Goal: Task Accomplishment & Management: Use online tool/utility

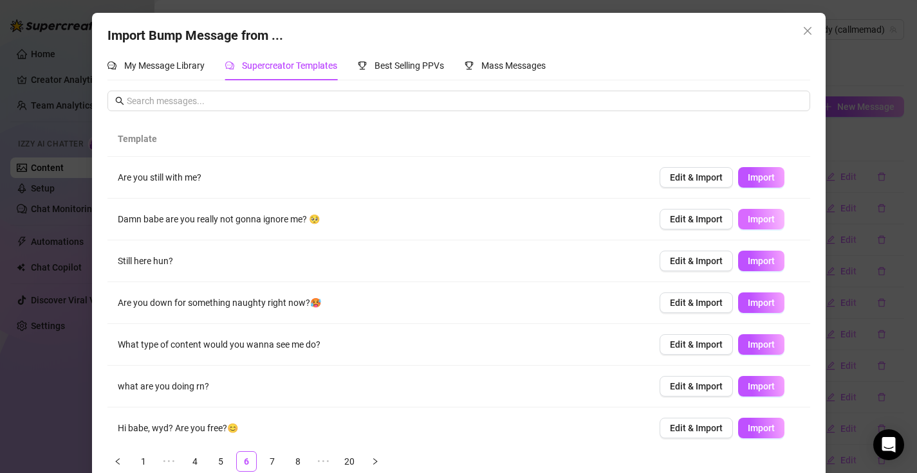
click at [754, 228] on button "Import" at bounding box center [761, 219] width 46 height 21
click at [754, 304] on span "Import" at bounding box center [760, 303] width 27 height 10
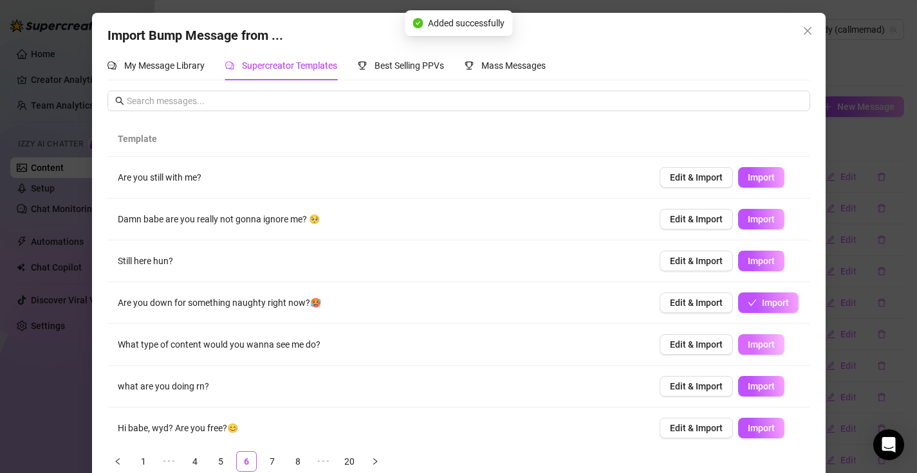
click at [762, 343] on span "Import" at bounding box center [760, 345] width 27 height 10
click at [764, 387] on span "Import" at bounding box center [760, 386] width 27 height 10
type textarea "what are you doing rn?"
type input "0"
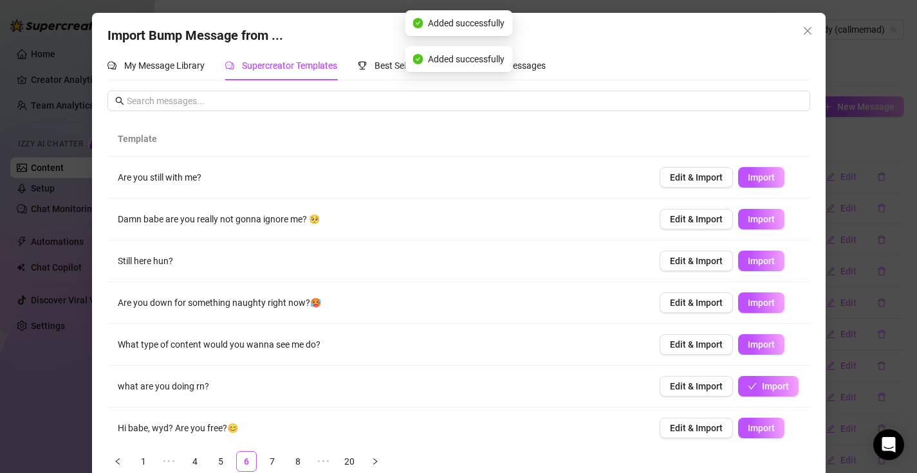
click at [765, 440] on td "Edit & Import Import" at bounding box center [729, 429] width 161 height 42
click at [760, 425] on span "Import" at bounding box center [760, 428] width 27 height 10
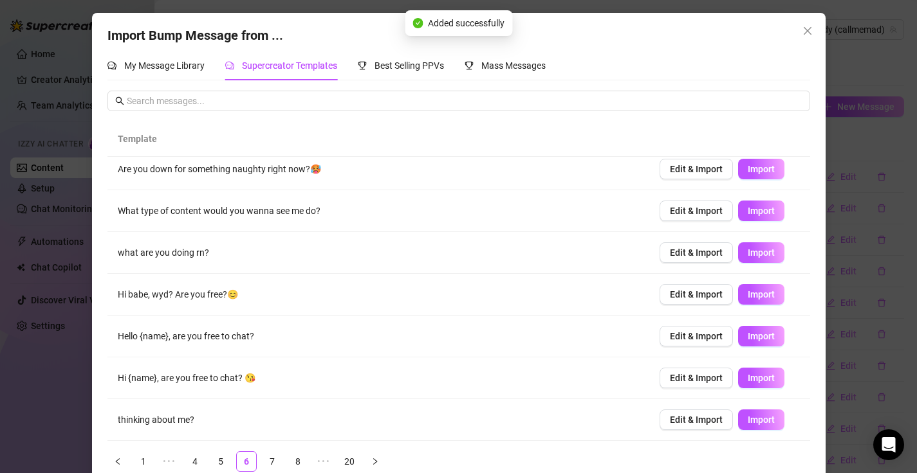
scroll to position [22, 0]
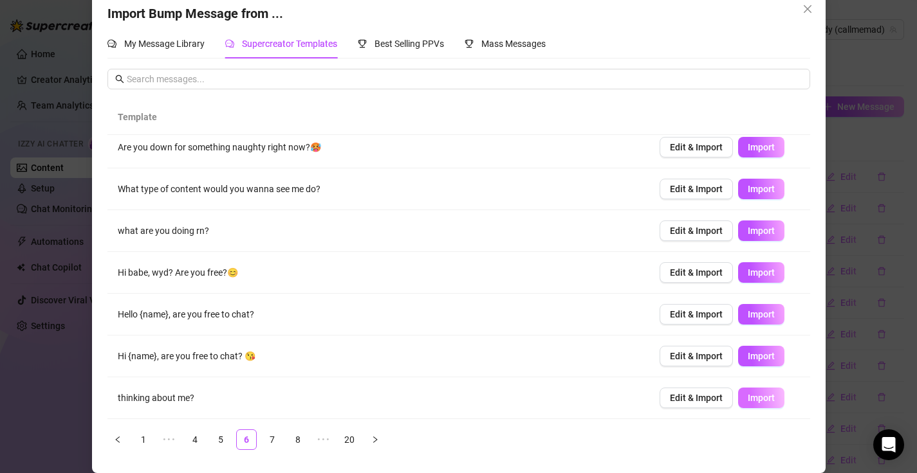
click at [742, 396] on button "Import" at bounding box center [761, 398] width 46 height 21
click at [267, 436] on link "7" at bounding box center [271, 439] width 19 height 19
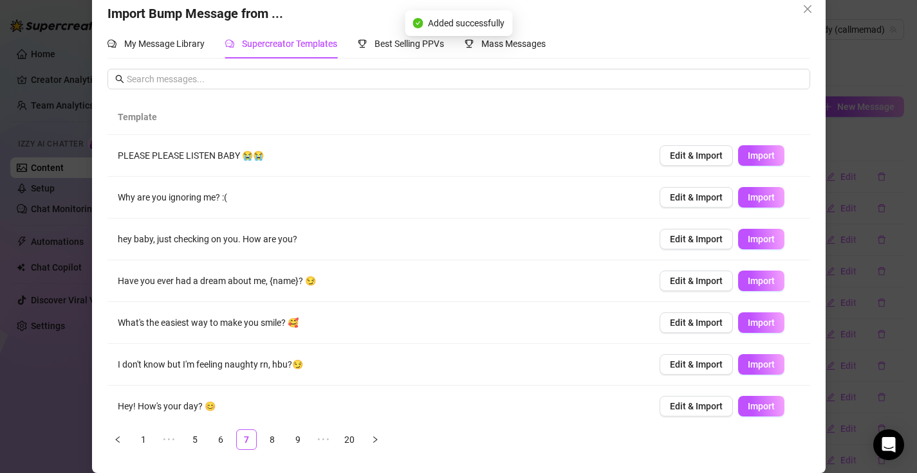
scroll to position [0, 0]
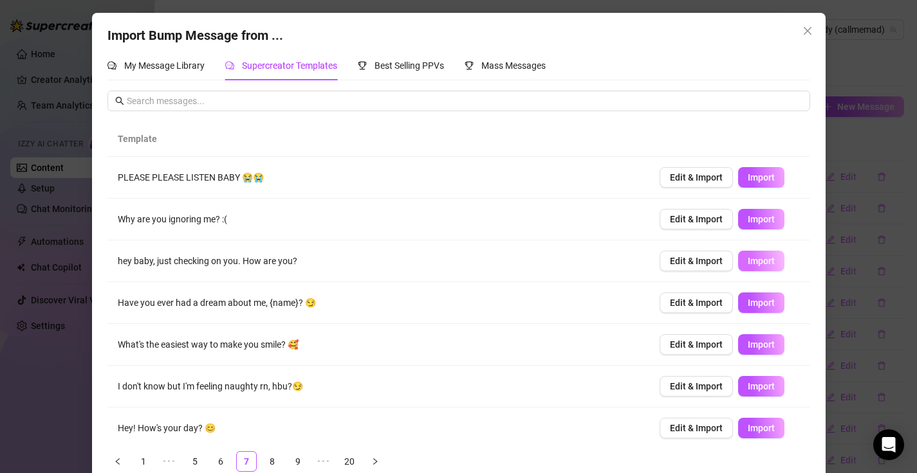
click at [754, 256] on span "Import" at bounding box center [760, 261] width 27 height 10
click at [761, 342] on span "Import" at bounding box center [760, 345] width 27 height 10
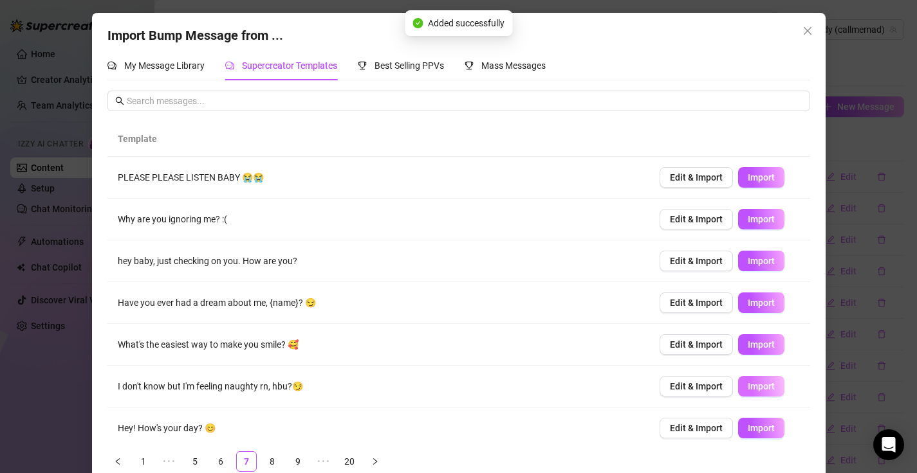
click at [757, 387] on span "Import" at bounding box center [760, 386] width 27 height 10
click at [756, 429] on span "Import" at bounding box center [760, 428] width 27 height 10
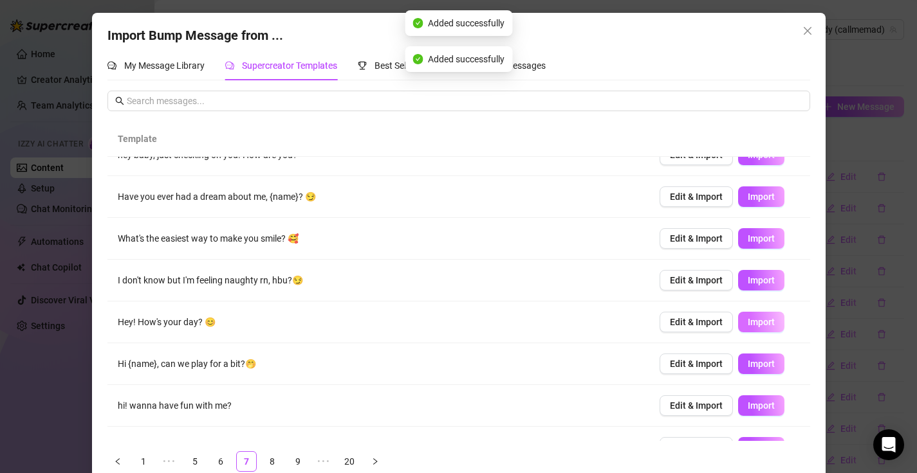
scroll to position [134, 0]
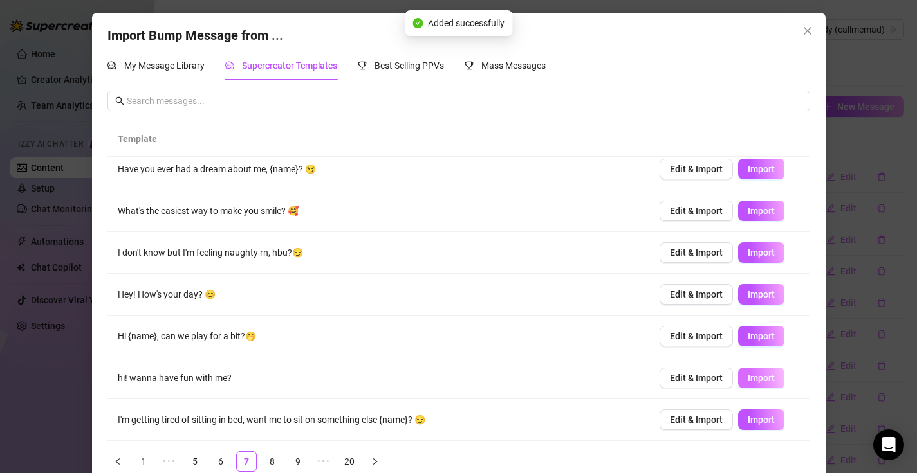
click at [762, 373] on span "Import" at bounding box center [760, 378] width 27 height 10
click at [268, 459] on link "8" at bounding box center [271, 461] width 19 height 19
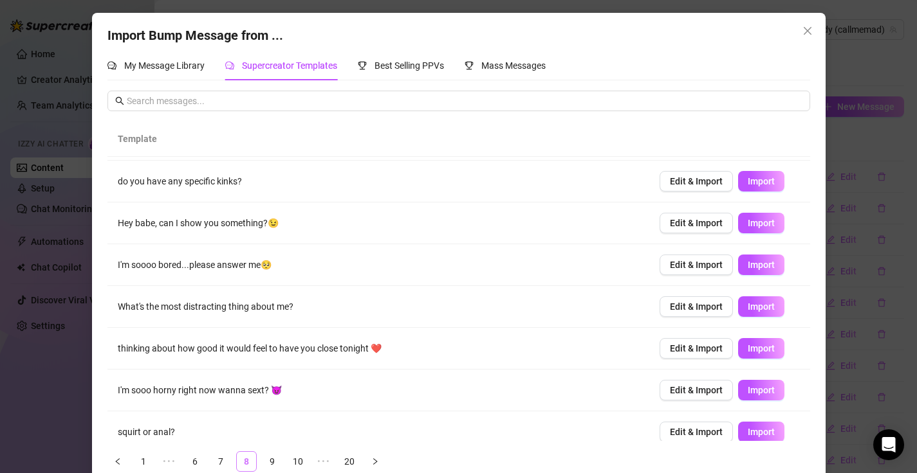
scroll to position [0, 0]
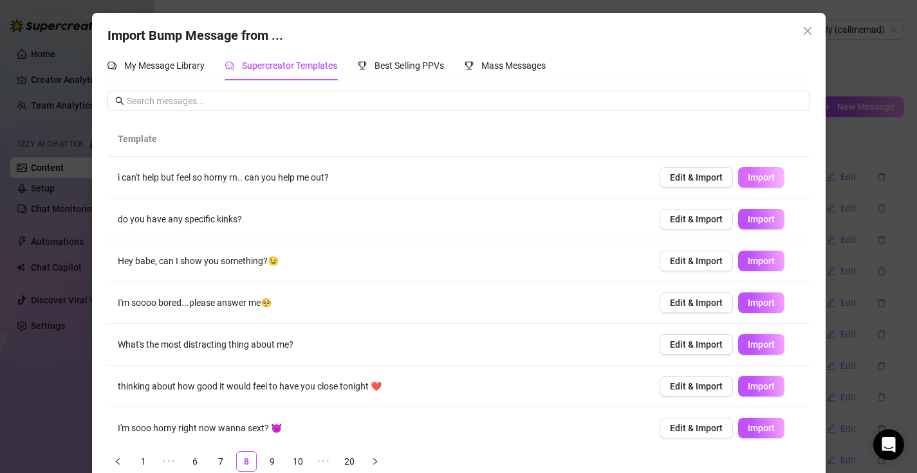
click at [748, 178] on span "Import" at bounding box center [760, 177] width 27 height 10
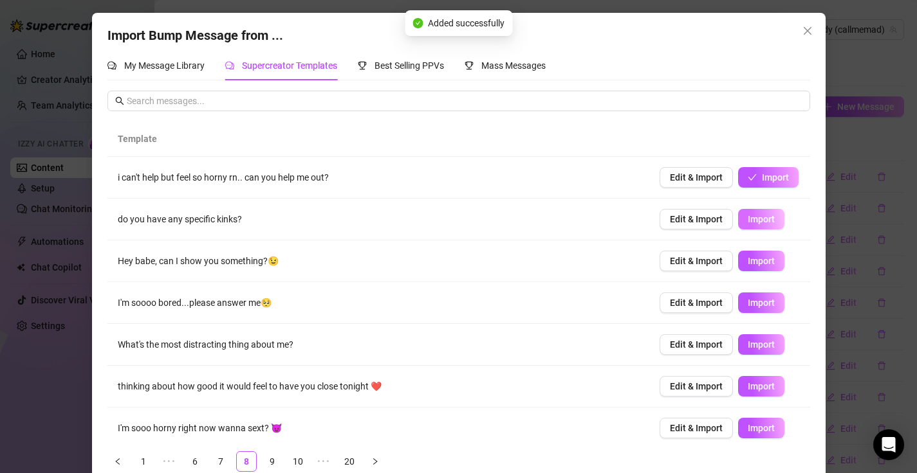
click at [756, 211] on button "Import" at bounding box center [761, 219] width 46 height 21
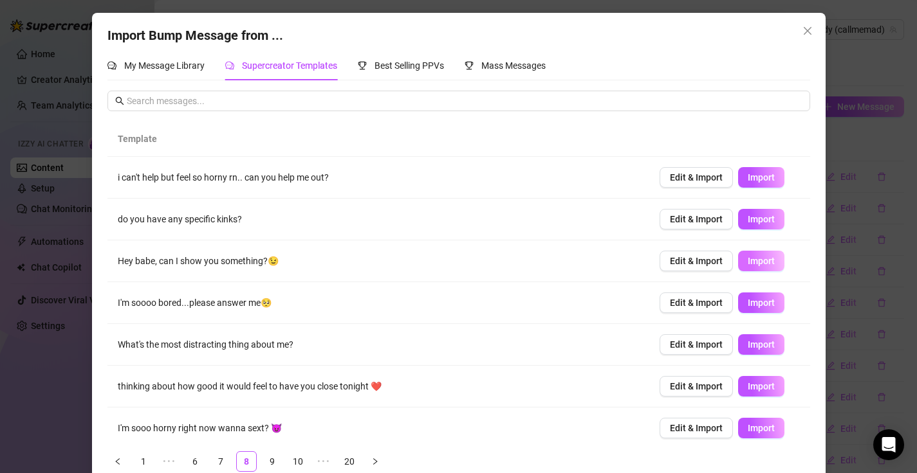
click at [751, 256] on span "Import" at bounding box center [760, 261] width 27 height 10
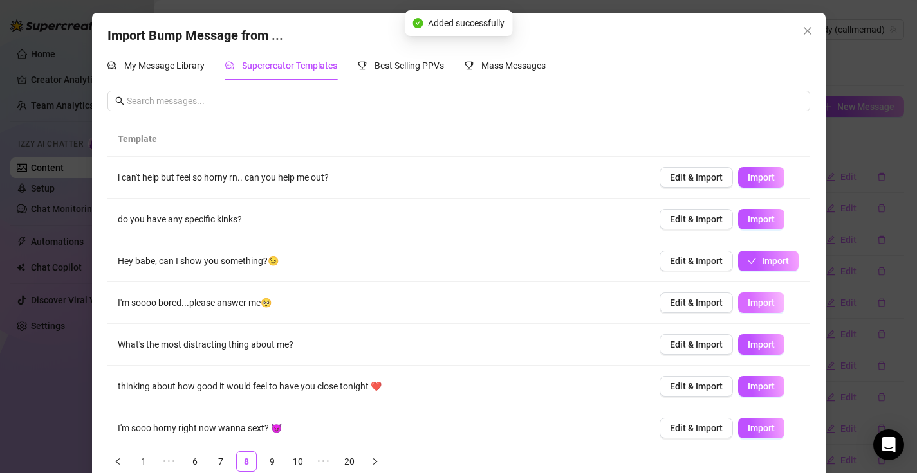
click at [755, 298] on span "Import" at bounding box center [760, 303] width 27 height 10
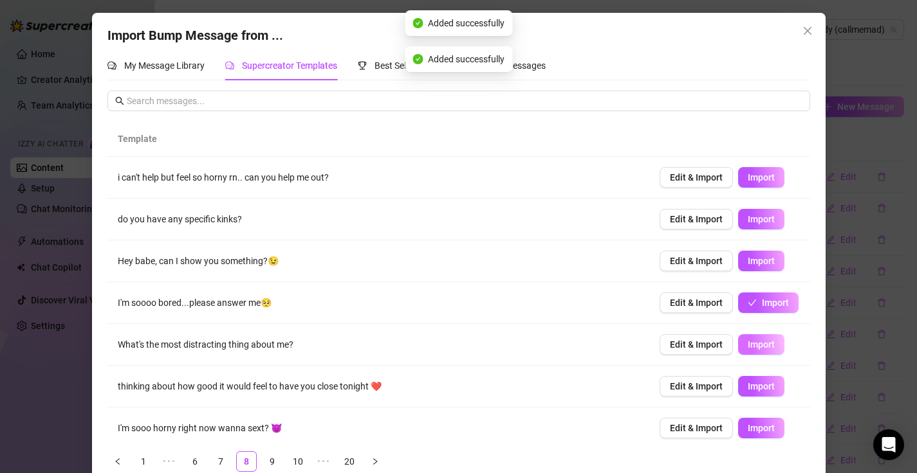
click at [753, 345] on span "Import" at bounding box center [760, 345] width 27 height 10
click at [753, 387] on span "Import" at bounding box center [760, 386] width 27 height 10
click at [756, 430] on span "Import" at bounding box center [760, 428] width 27 height 10
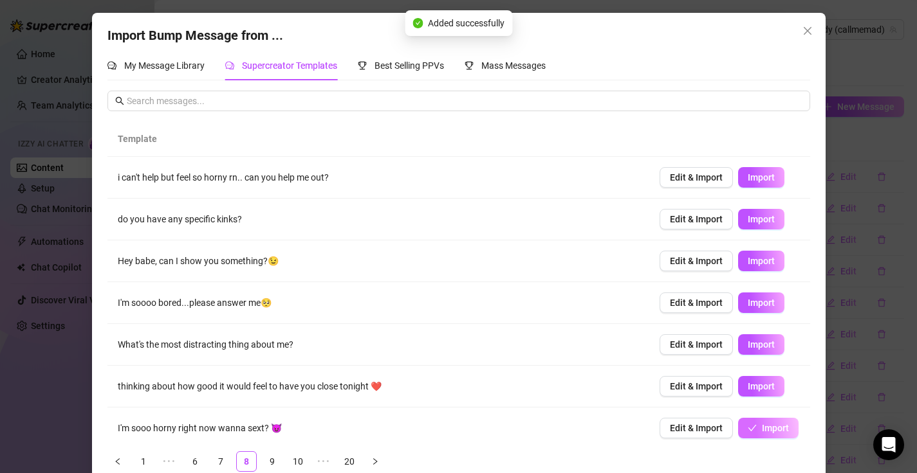
scroll to position [77, 0]
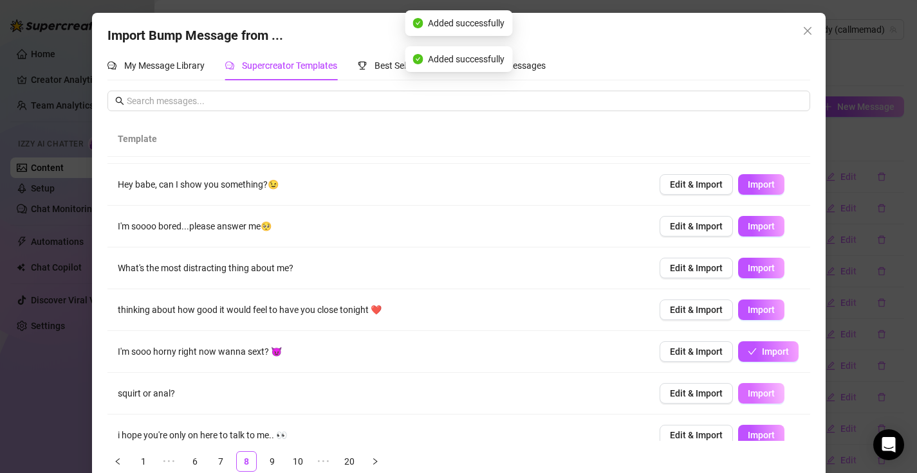
click at [770, 399] on button "Import" at bounding box center [761, 393] width 46 height 21
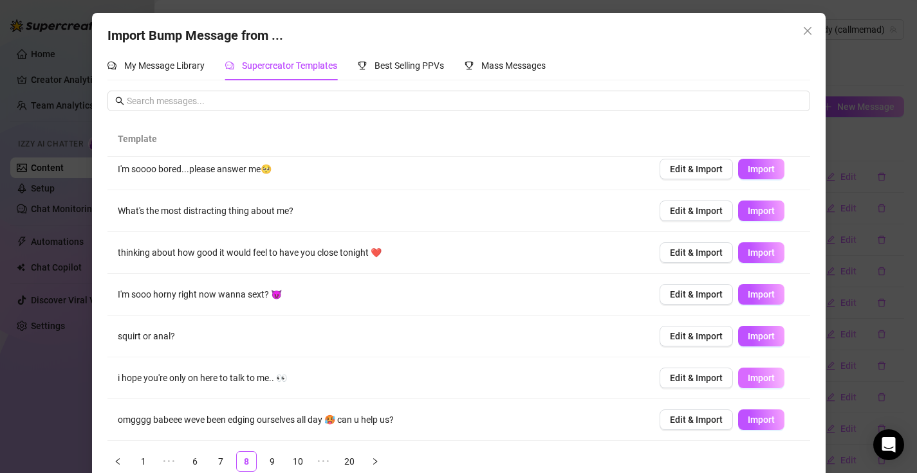
click at [758, 374] on span "Import" at bounding box center [760, 378] width 27 height 10
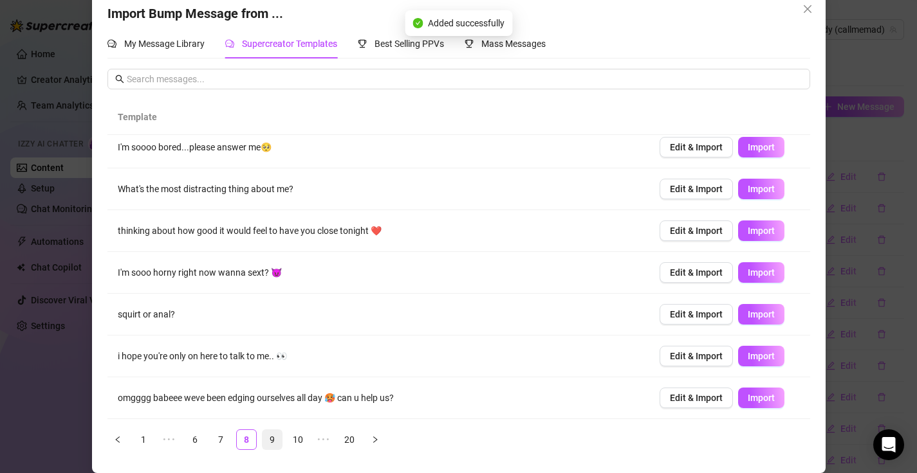
click at [271, 439] on link "9" at bounding box center [271, 439] width 19 height 19
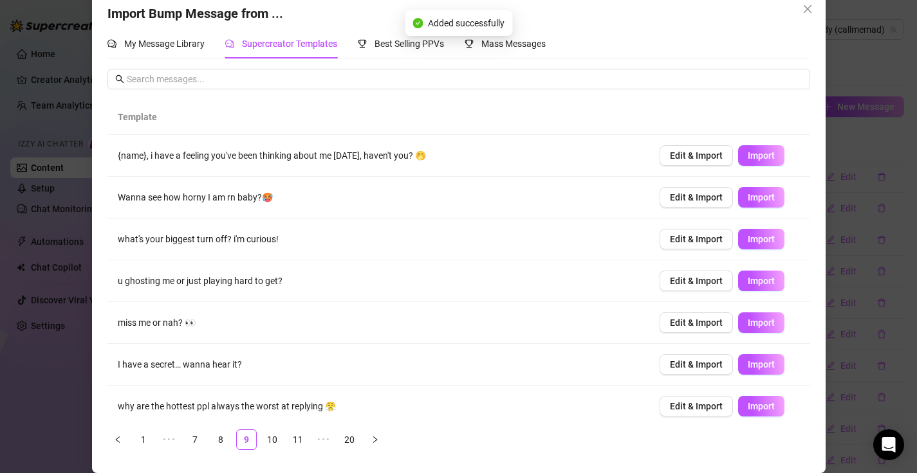
scroll to position [0, 0]
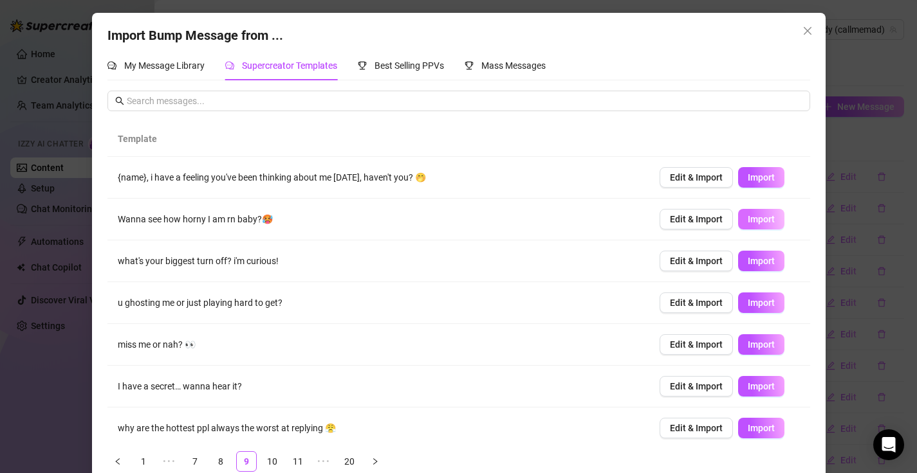
click at [756, 221] on span "Import" at bounding box center [760, 219] width 27 height 10
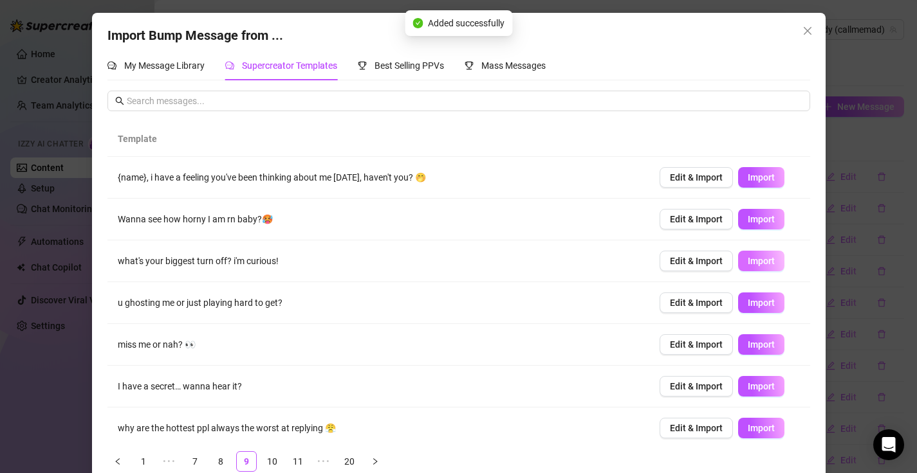
click at [758, 259] on span "Import" at bounding box center [760, 261] width 27 height 10
click at [753, 305] on span "Import" at bounding box center [760, 303] width 27 height 10
click at [751, 341] on span "Import" at bounding box center [760, 345] width 27 height 10
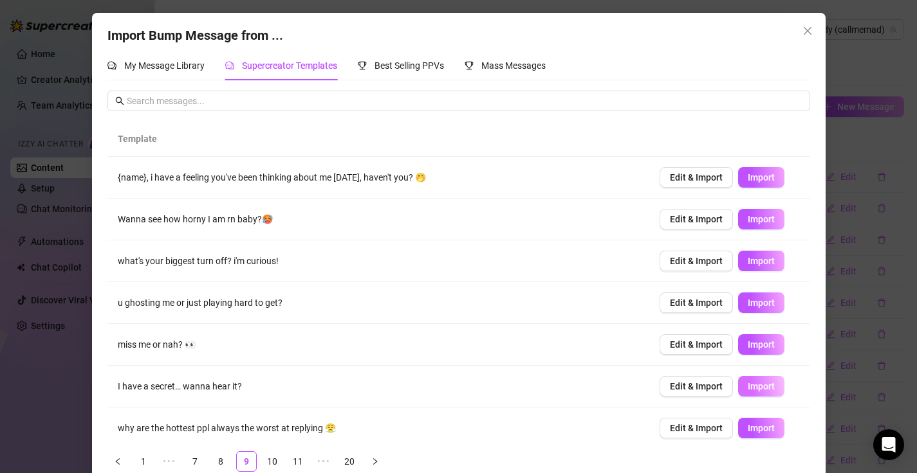
click at [769, 388] on span "Import" at bounding box center [760, 386] width 27 height 10
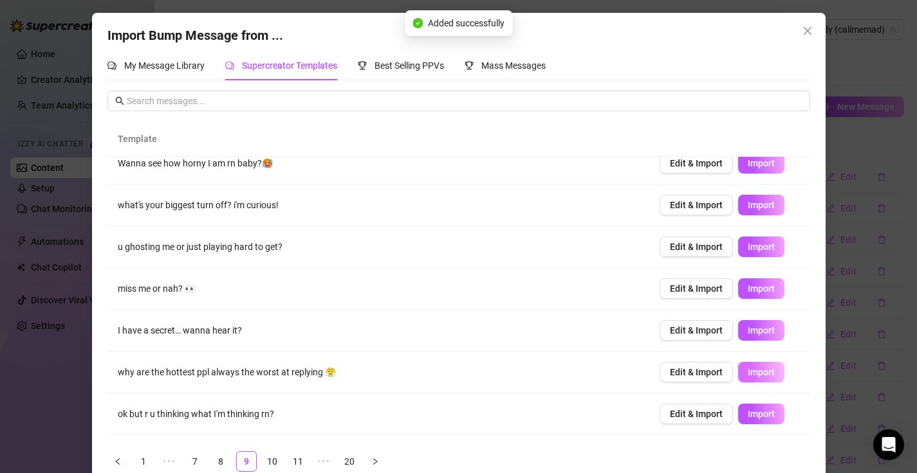
click at [780, 374] on button "Import" at bounding box center [761, 372] width 46 height 21
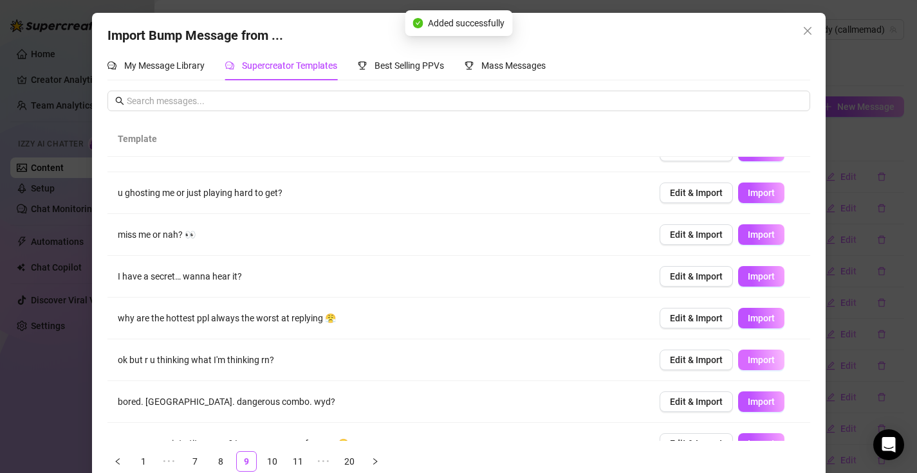
click at [778, 356] on button "Import" at bounding box center [761, 360] width 46 height 21
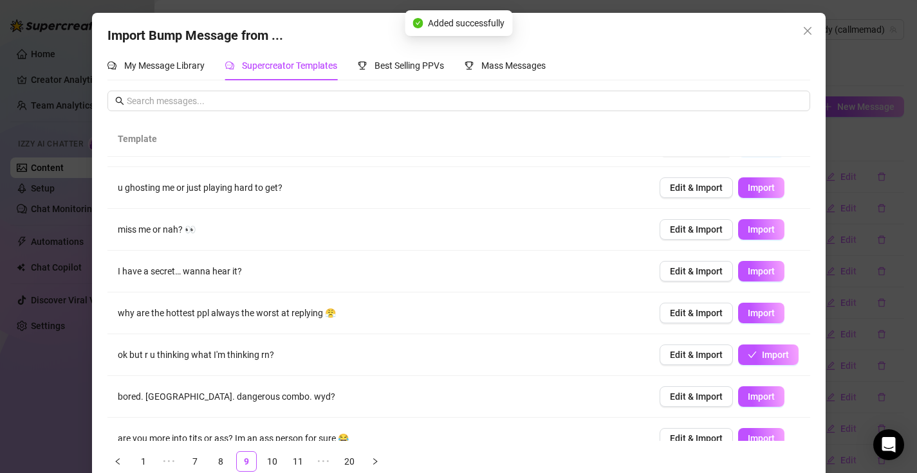
scroll to position [134, 0]
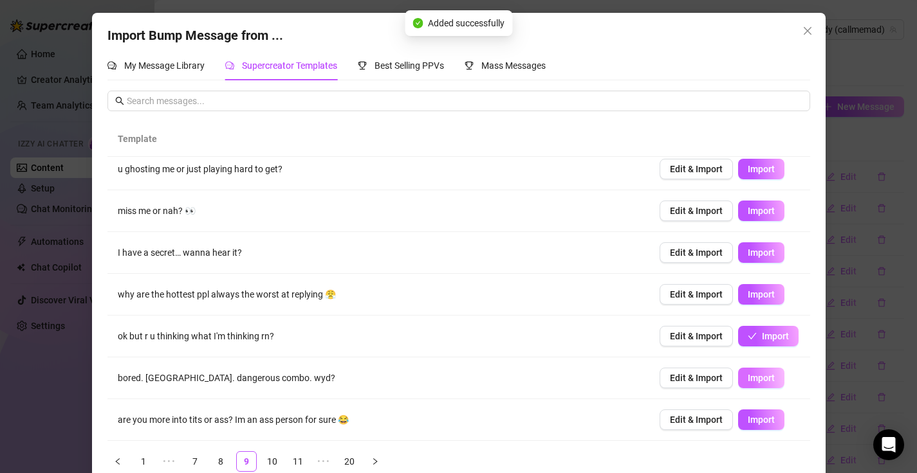
click at [772, 377] on span "Import" at bounding box center [760, 378] width 27 height 10
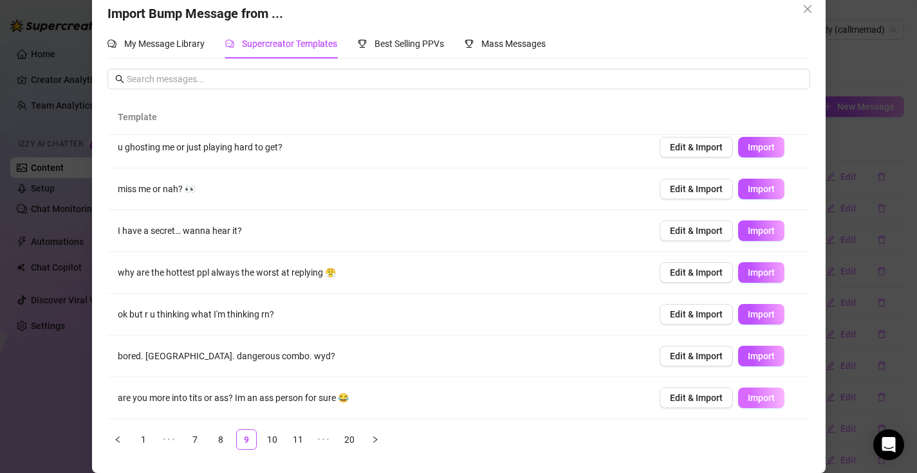
click at [754, 396] on span "Import" at bounding box center [760, 398] width 27 height 10
click at [274, 444] on link "10" at bounding box center [271, 439] width 19 height 19
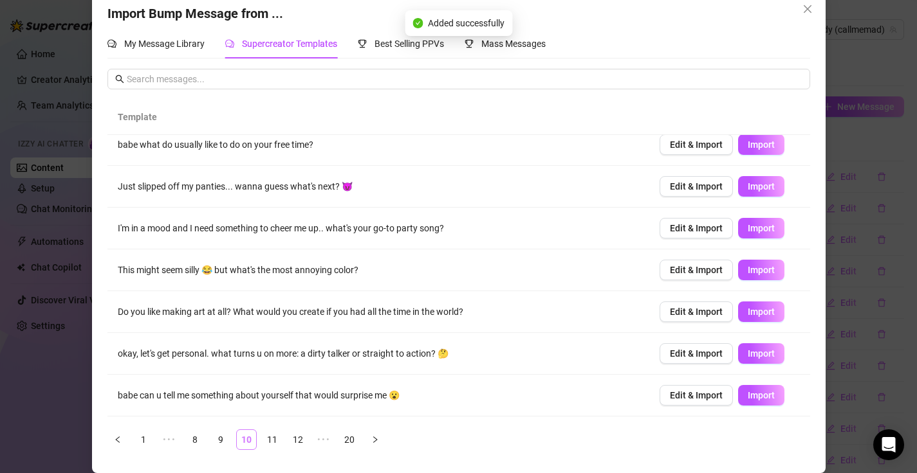
scroll to position [0, 0]
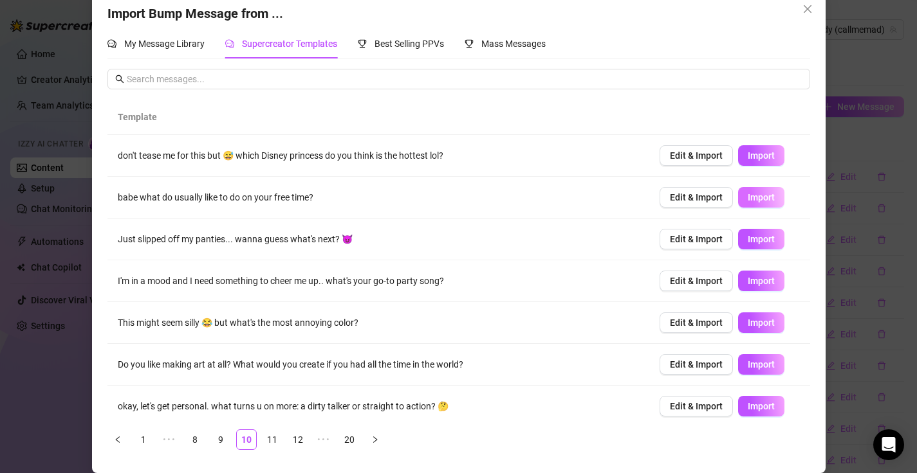
click at [756, 200] on span "Import" at bounding box center [760, 197] width 27 height 10
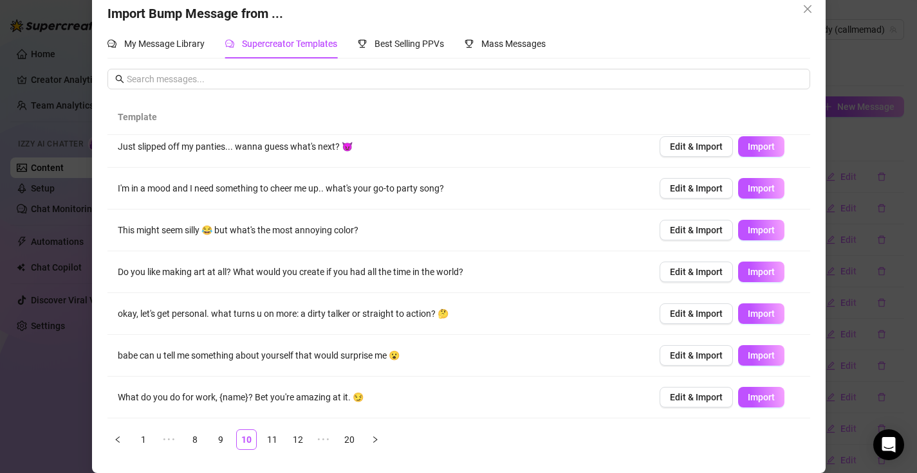
scroll to position [95, 0]
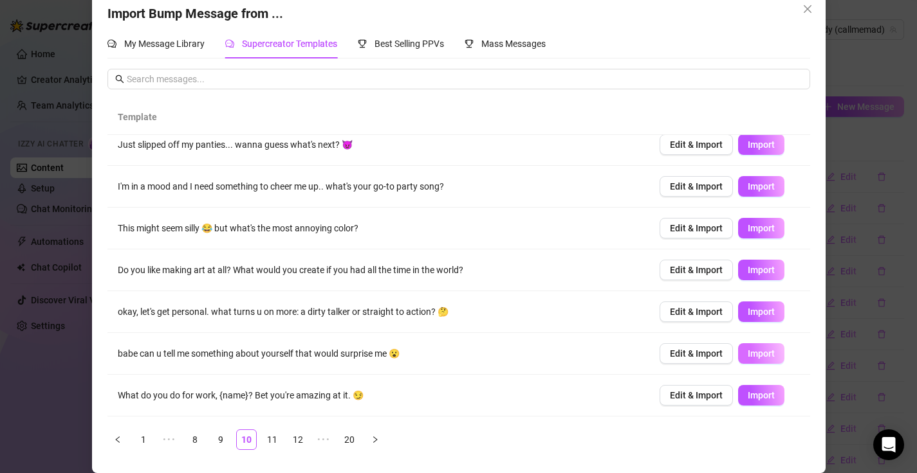
click at [748, 350] on span "Import" at bounding box center [760, 354] width 27 height 10
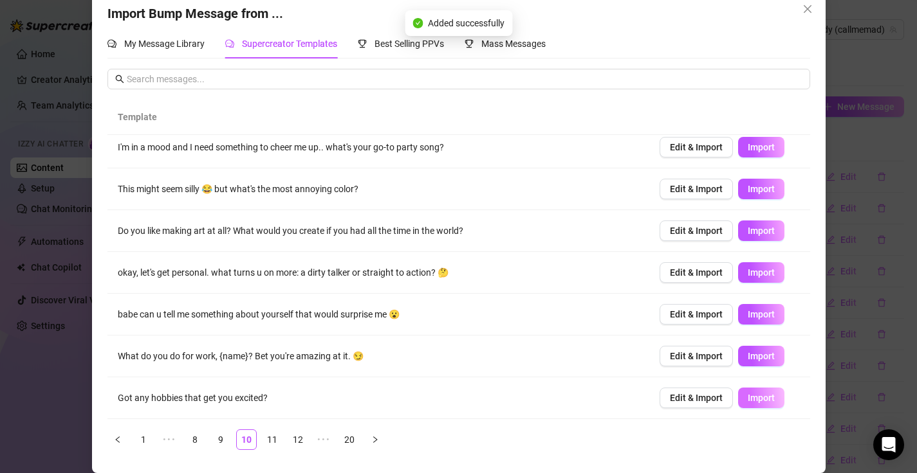
click at [758, 391] on button "Import" at bounding box center [761, 398] width 46 height 21
click at [275, 439] on link "11" at bounding box center [271, 439] width 19 height 19
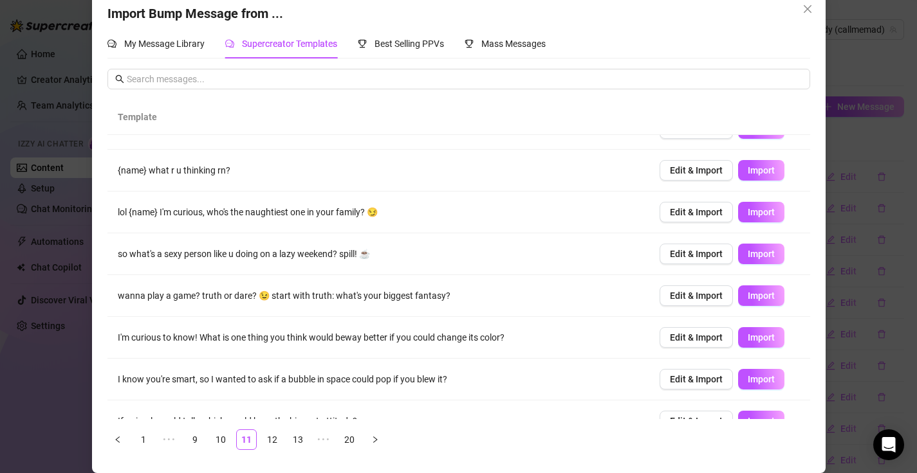
scroll to position [71, 0]
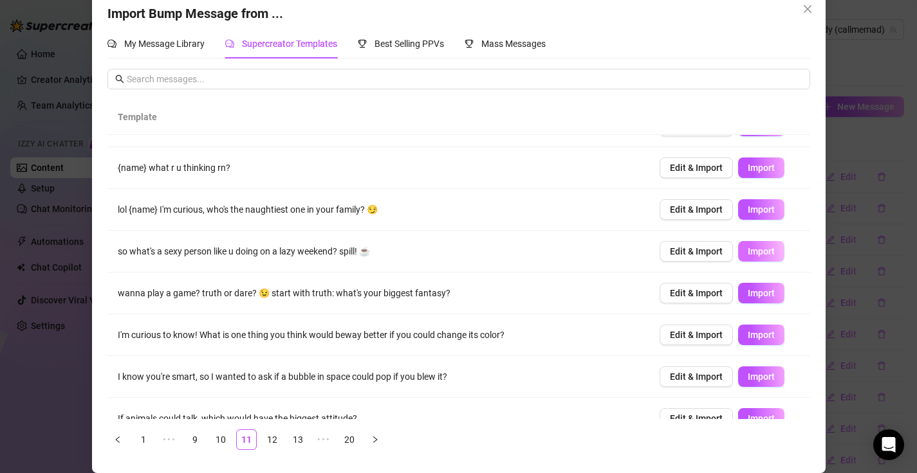
click at [755, 252] on span "Import" at bounding box center [760, 251] width 27 height 10
click at [772, 304] on td "Edit & Import Import" at bounding box center [729, 294] width 161 height 42
click at [766, 297] on span "Import" at bounding box center [760, 293] width 27 height 10
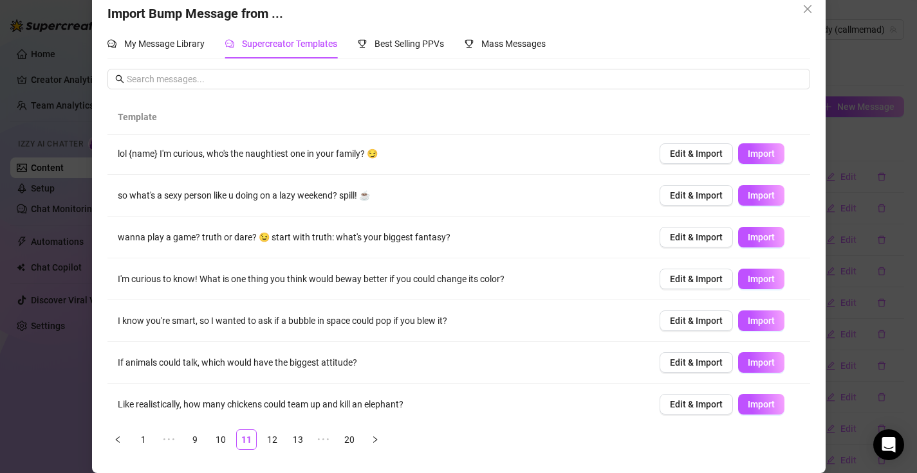
scroll to position [134, 0]
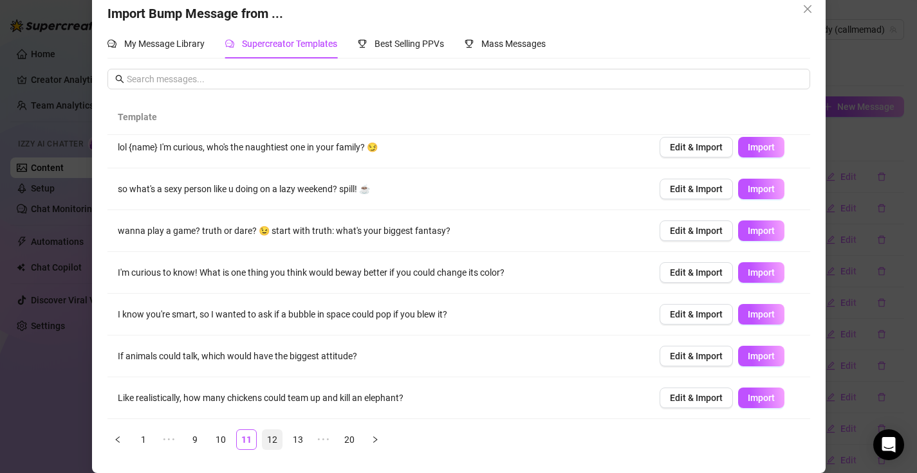
click at [275, 443] on link "12" at bounding box center [271, 439] width 19 height 19
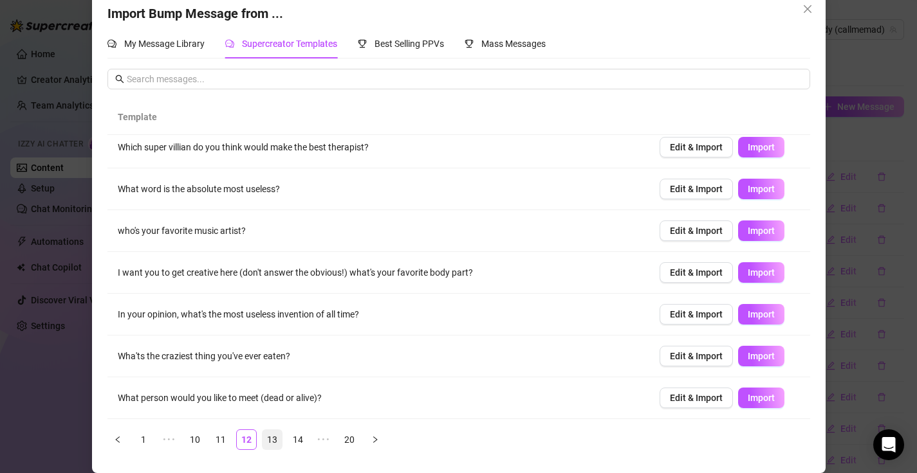
click at [275, 437] on link "13" at bounding box center [271, 439] width 19 height 19
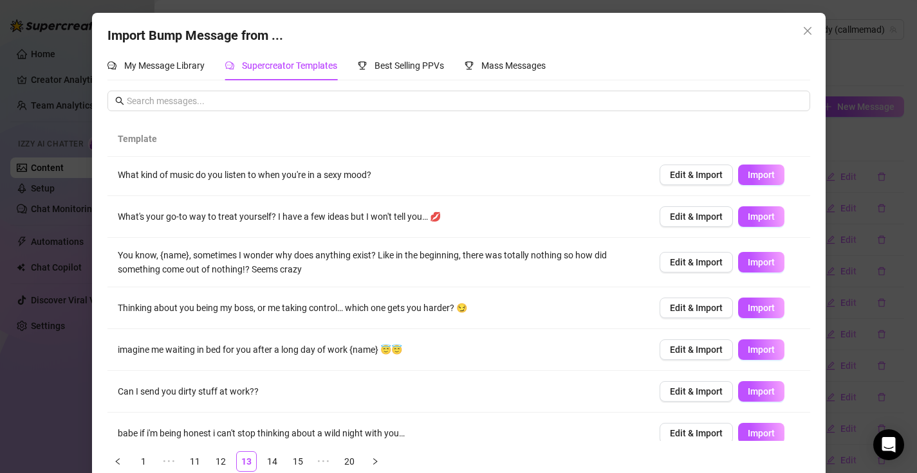
scroll to position [90, 0]
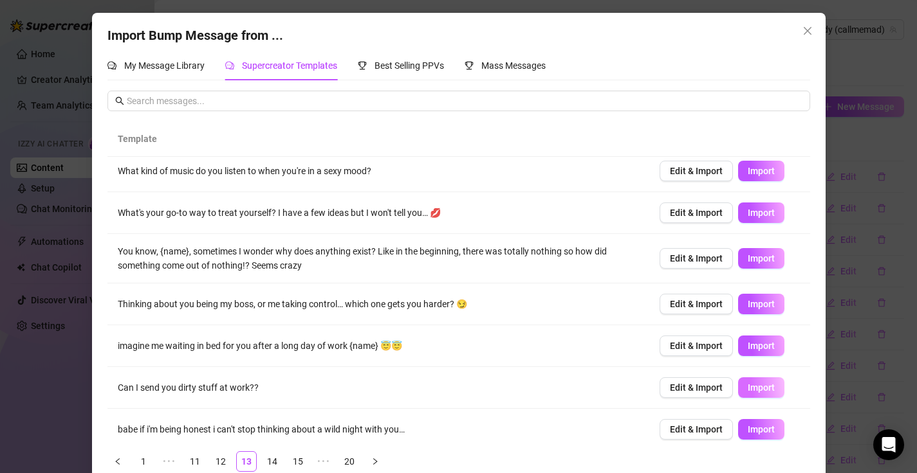
click at [749, 384] on span "Import" at bounding box center [760, 388] width 27 height 10
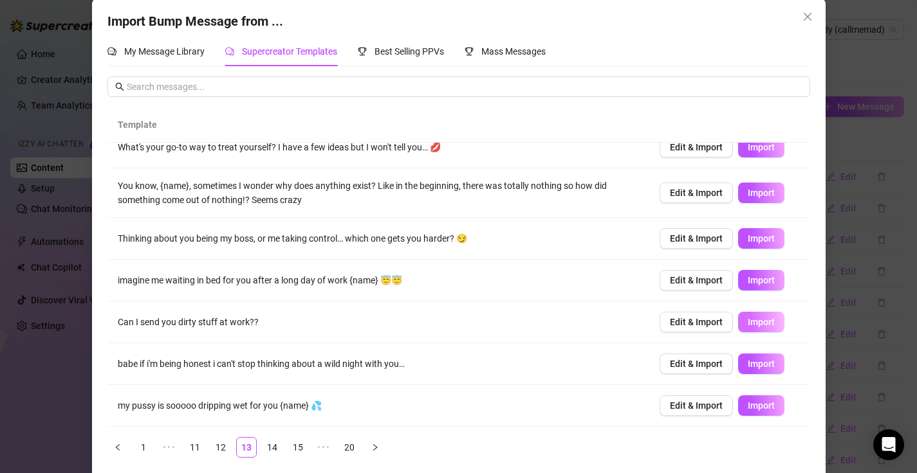
scroll to position [22, 0]
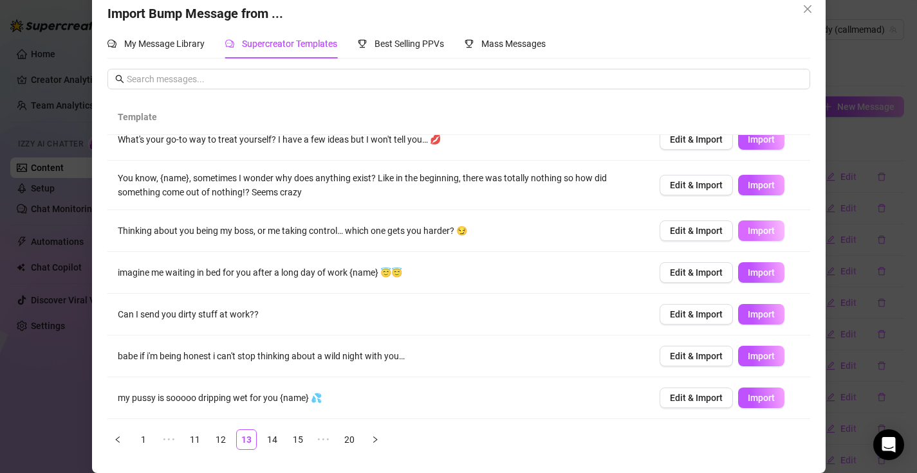
click at [743, 235] on button "Import" at bounding box center [761, 231] width 46 height 21
click at [273, 439] on link "14" at bounding box center [271, 439] width 19 height 19
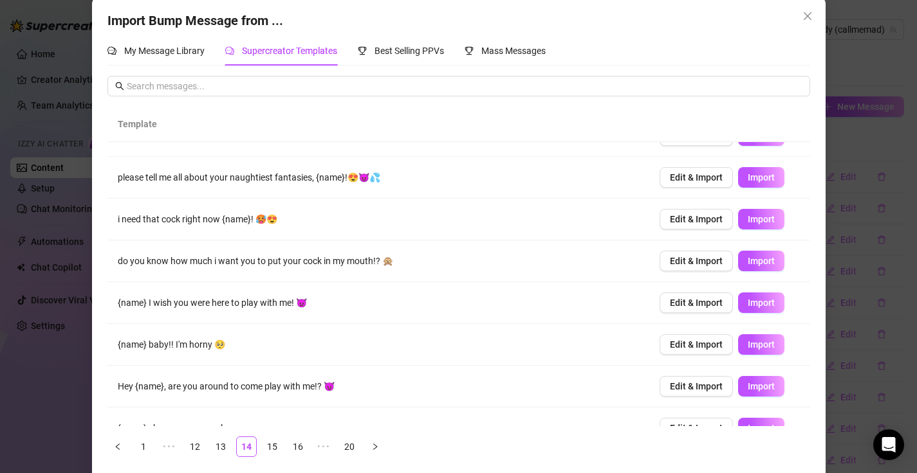
scroll to position [31, 0]
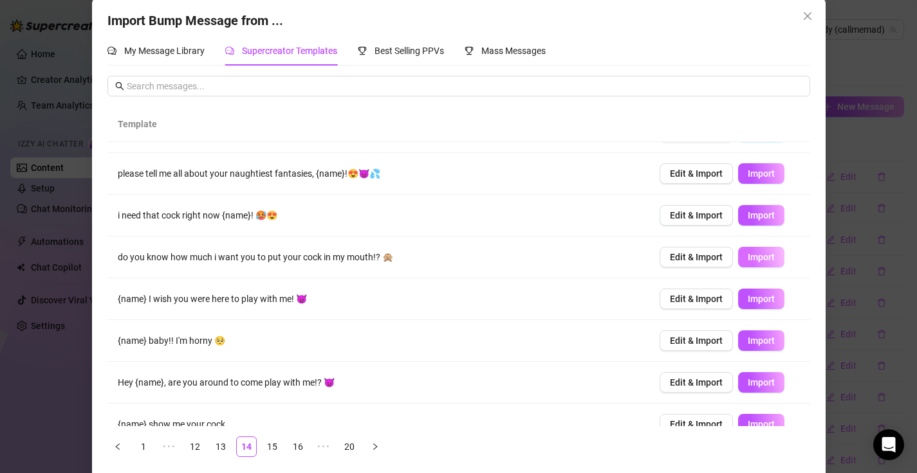
click at [747, 251] on button "Import" at bounding box center [761, 257] width 46 height 21
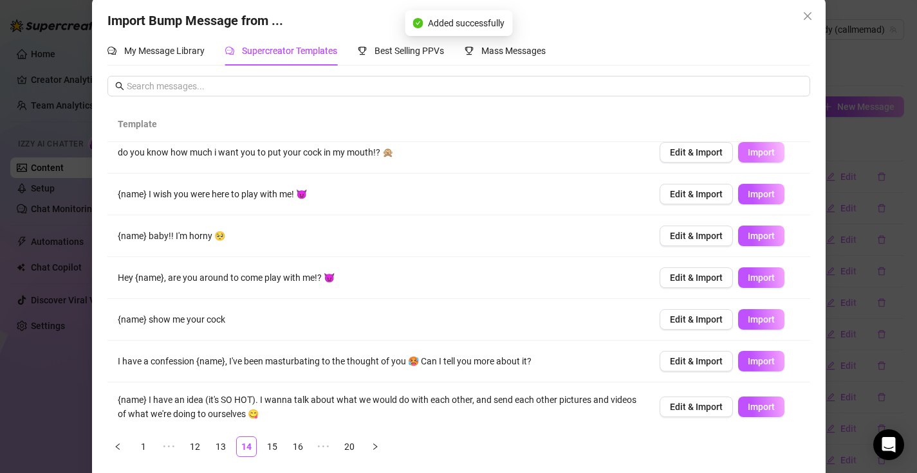
scroll to position [142, 0]
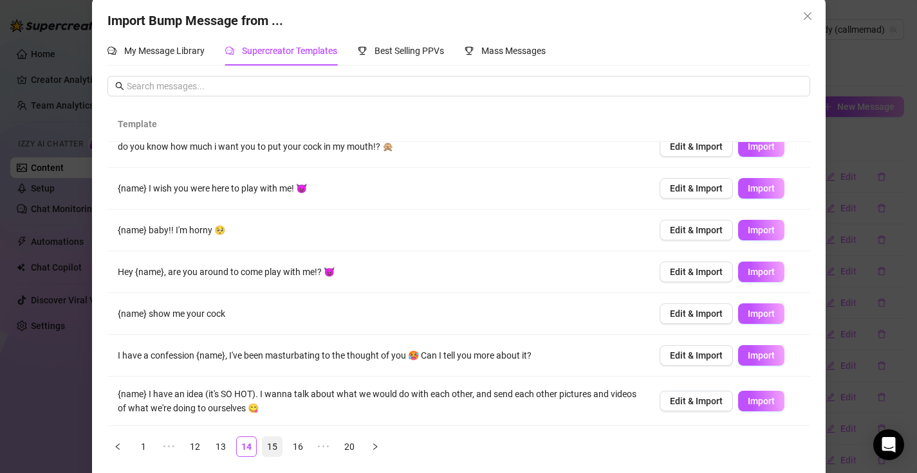
click at [281, 448] on li "15" at bounding box center [272, 447] width 21 height 21
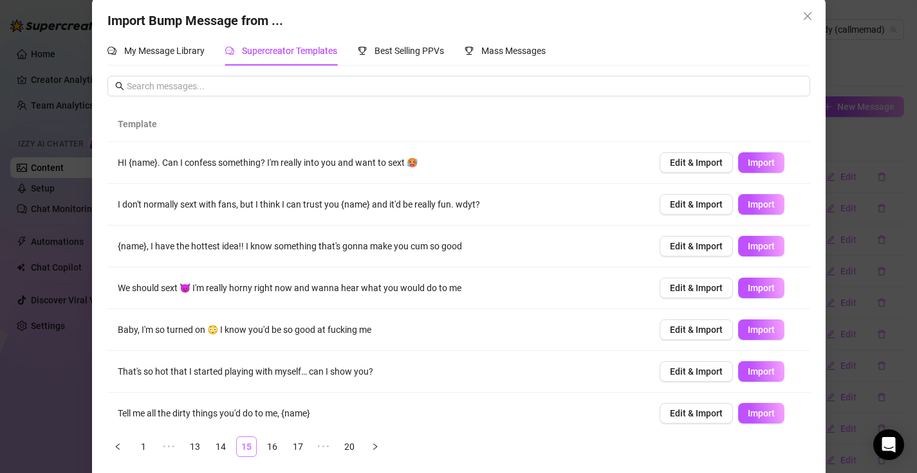
scroll to position [0, 0]
click at [750, 290] on span "Import" at bounding box center [760, 288] width 27 height 10
type textarea "We should sext 😈 I'm really horny right now and wanna hear what you would do to…"
click at [65, 50] on div "Import Bump Message from ... My Message Library Supercreator Templates Best Sel…" at bounding box center [458, 236] width 917 height 473
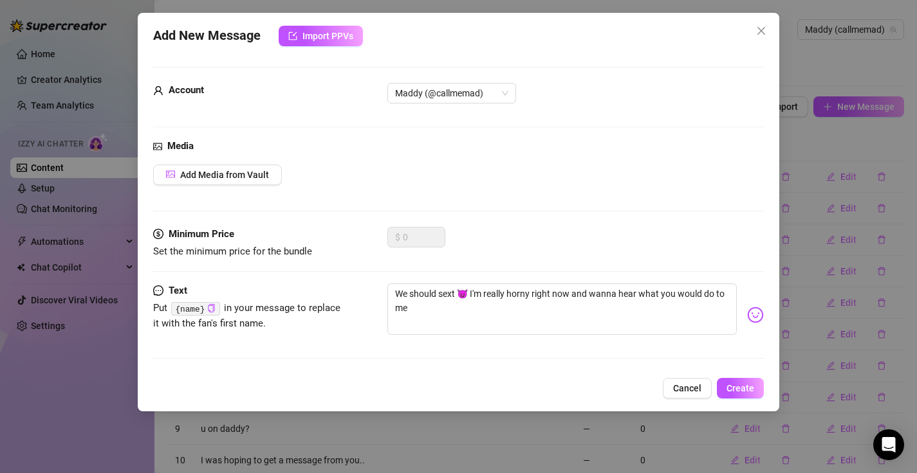
scroll to position [9, 0]
